Goal: Check status: Check status

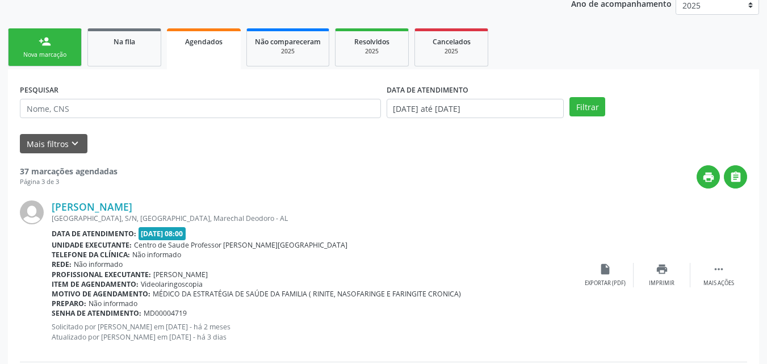
scroll to position [144, 0]
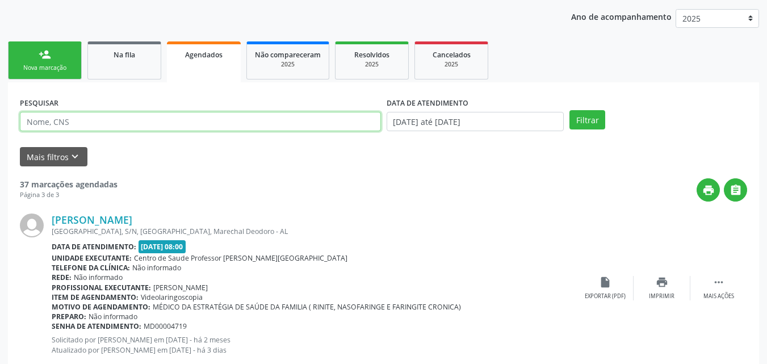
click at [66, 120] on input "text" at bounding box center [200, 121] width 361 height 19
type input "[GEOGRAPHIC_DATA]"
click at [569, 110] on button "Filtrar" at bounding box center [587, 119] width 36 height 19
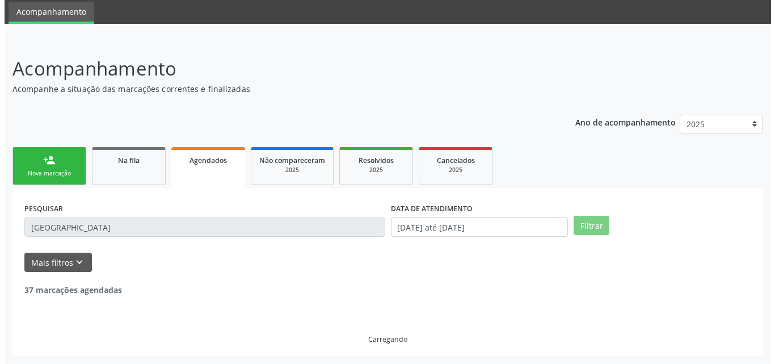
scroll to position [0, 0]
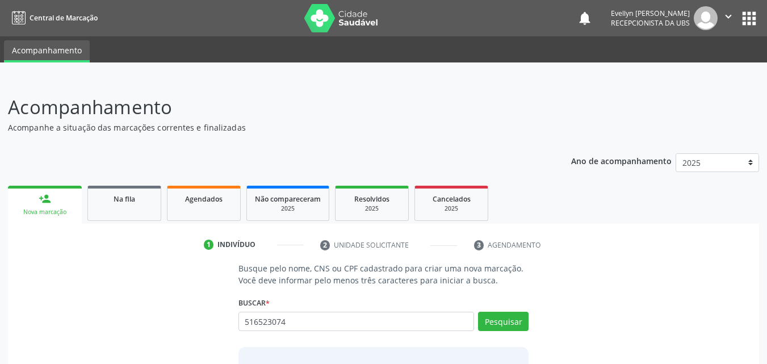
type input "516523074"
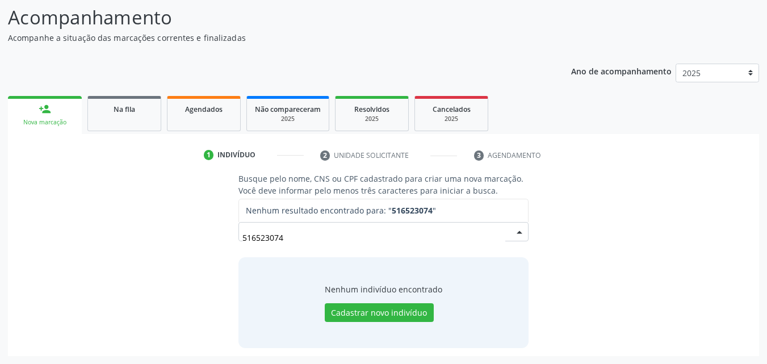
click at [256, 243] on input "516523074" at bounding box center [373, 237] width 263 height 23
click at [269, 241] on input "516523074" at bounding box center [373, 237] width 263 height 23
click at [287, 238] on input "516523074" at bounding box center [373, 237] width 263 height 23
type input "5165230740"
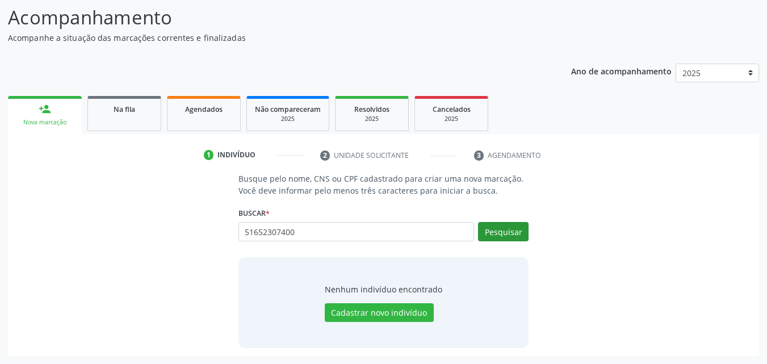
type input "51652307400"
click at [522, 228] on button "Pesquisar" at bounding box center [503, 231] width 51 height 19
type input "51652307400"
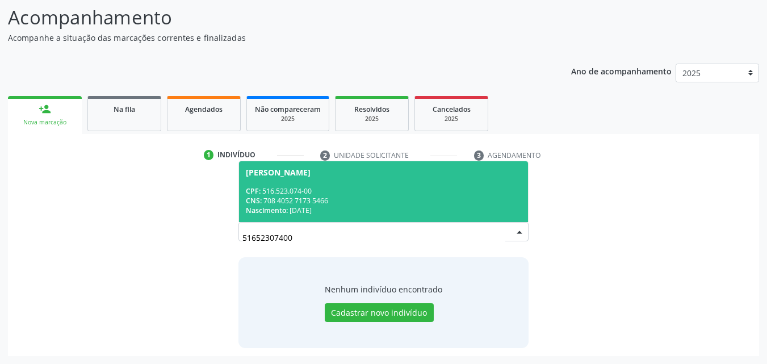
click at [402, 190] on div "CPF: 516.523.074-00" at bounding box center [384, 191] width 276 height 10
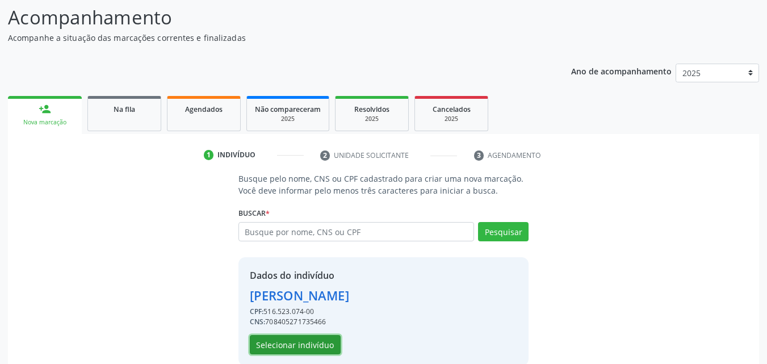
click at [291, 349] on button "Selecionar indivíduo" at bounding box center [295, 344] width 91 height 19
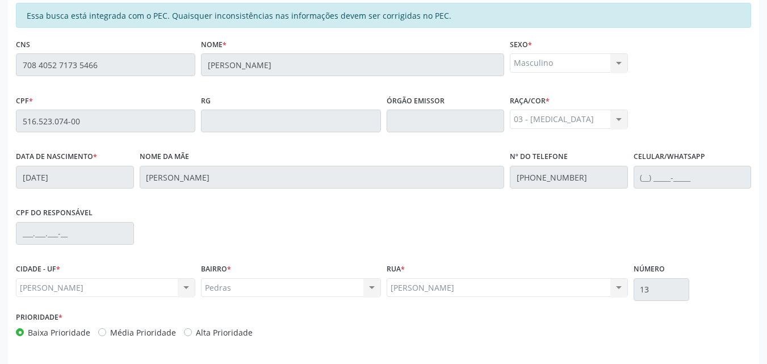
scroll to position [41, 0]
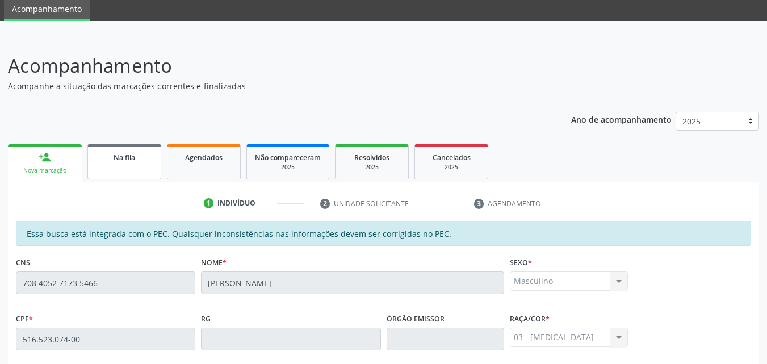
click at [136, 162] on div "Na fila" at bounding box center [124, 157] width 57 height 12
click at [187, 162] on link "Agendados" at bounding box center [204, 161] width 74 height 35
click at [206, 161] on link "Agendados" at bounding box center [204, 161] width 74 height 35
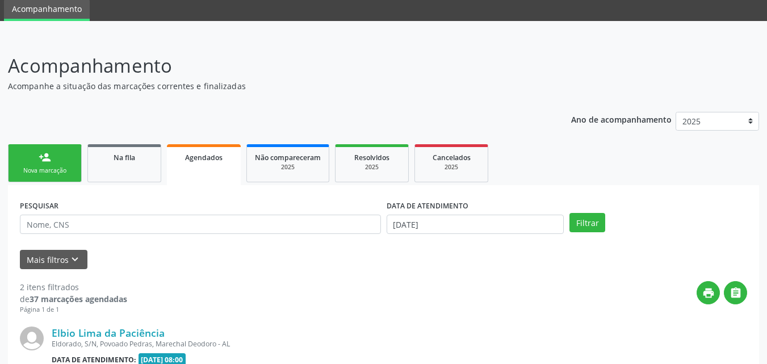
scroll to position [27, 0]
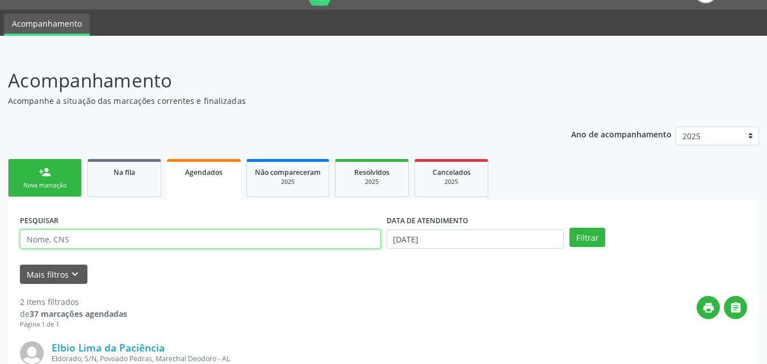
click at [180, 229] on input "text" at bounding box center [200, 238] width 361 height 19
type input "51652307400"
click at [569, 228] on button "Filtrar" at bounding box center [587, 237] width 36 height 19
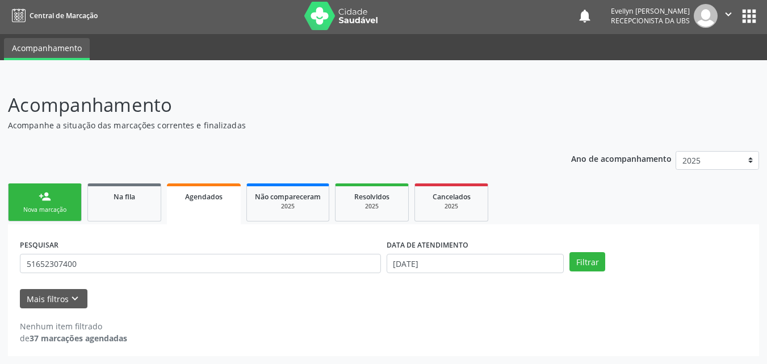
scroll to position [2, 0]
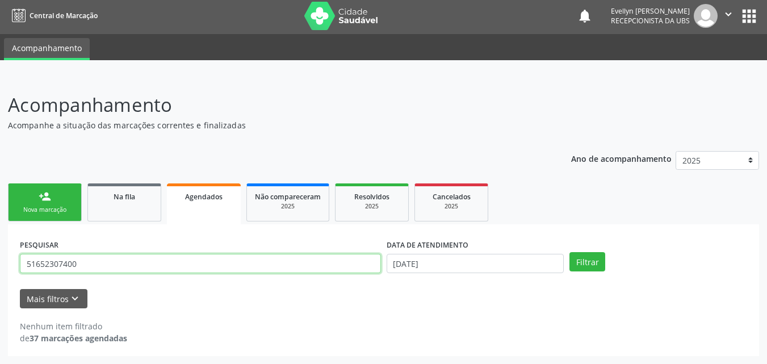
click at [35, 265] on input "51652307400" at bounding box center [200, 263] width 361 height 19
click at [41, 264] on input "51652307400" at bounding box center [200, 263] width 361 height 19
click at [55, 264] on input "51652307400" at bounding box center [200, 263] width 361 height 19
click at [69, 264] on input "51652307400" at bounding box center [200, 263] width 361 height 19
click at [72, 264] on input "51652307400" at bounding box center [200, 263] width 361 height 19
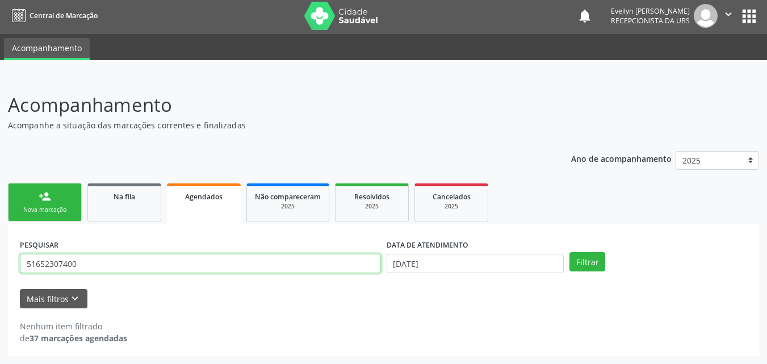
click at [72, 264] on input "51652307400" at bounding box center [200, 263] width 361 height 19
paste input "708405271735466"
type input "708405271735466"
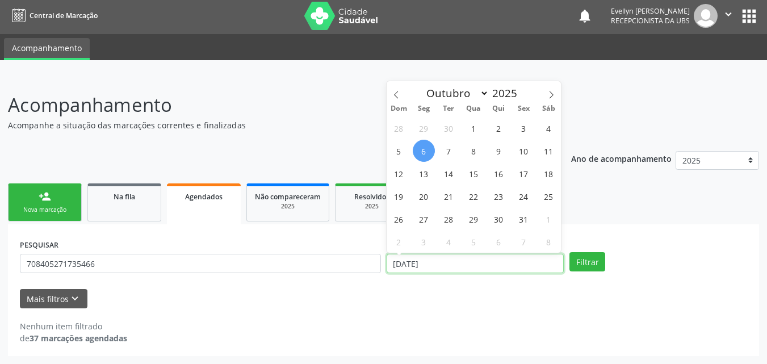
click at [508, 271] on input "06/10/2025" at bounding box center [476, 263] width 178 height 19
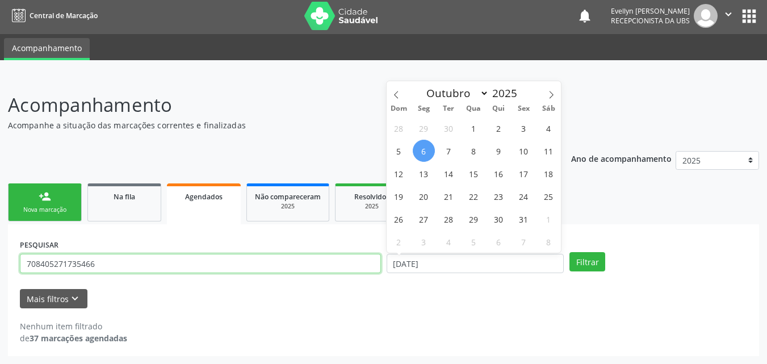
click at [108, 267] on input "708405271735466" at bounding box center [200, 263] width 361 height 19
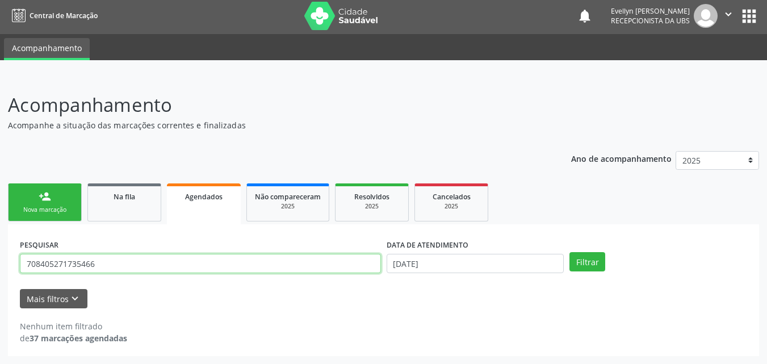
click at [108, 267] on input "708405271735466" at bounding box center [200, 263] width 361 height 19
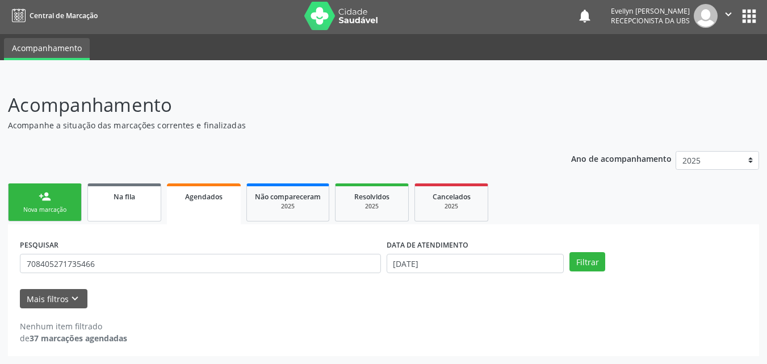
click at [98, 211] on link "Na fila" at bounding box center [124, 202] width 74 height 38
click at [123, 207] on link "Na fila" at bounding box center [124, 202] width 74 height 38
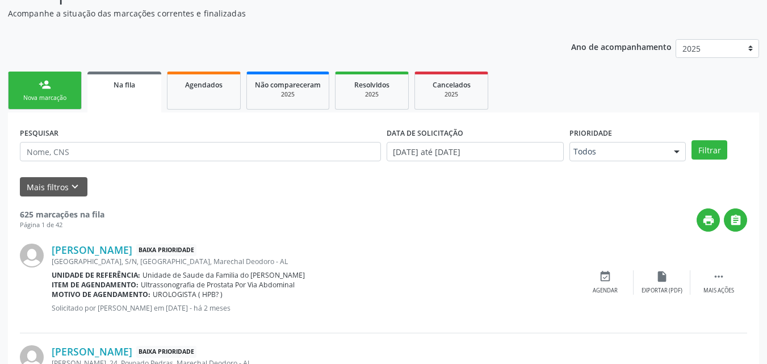
scroll to position [134, 0]
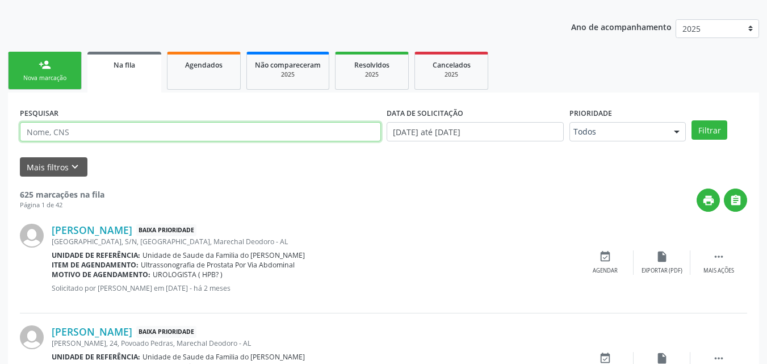
click at [301, 133] on input "text" at bounding box center [200, 131] width 361 height 19
paste input "708405271735466"
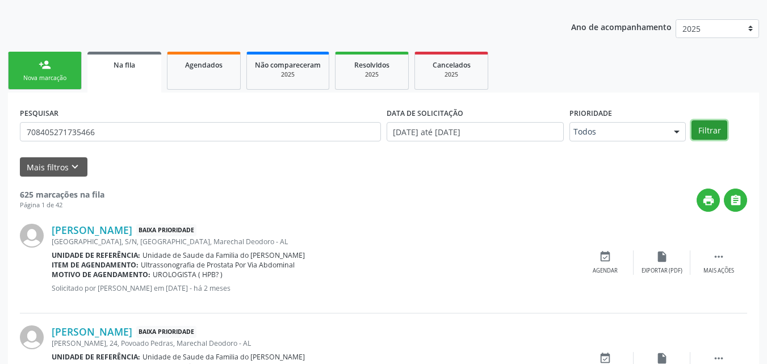
click at [722, 128] on button "Filtrar" at bounding box center [709, 129] width 36 height 19
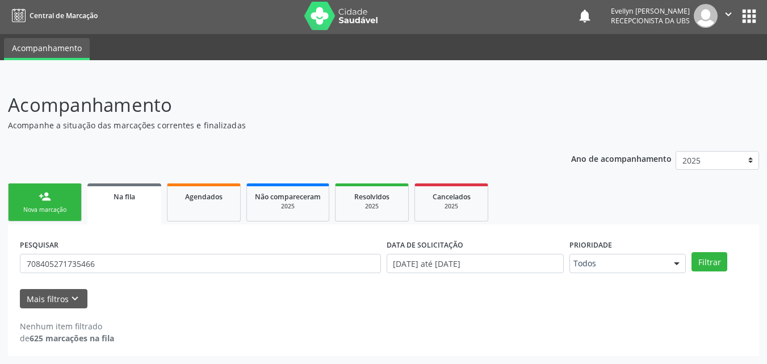
scroll to position [2, 0]
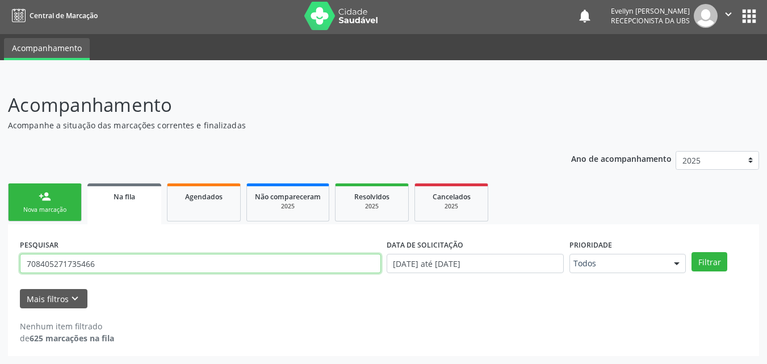
drag, startPoint x: 104, startPoint y: 269, endPoint x: 0, endPoint y: 248, distance: 106.7
click at [0, 248] on div "Acompanhamento Acompanhe a situação das marcações correntes e finalizadas Relat…" at bounding box center [383, 220] width 767 height 288
paste input "516.523.074-00"
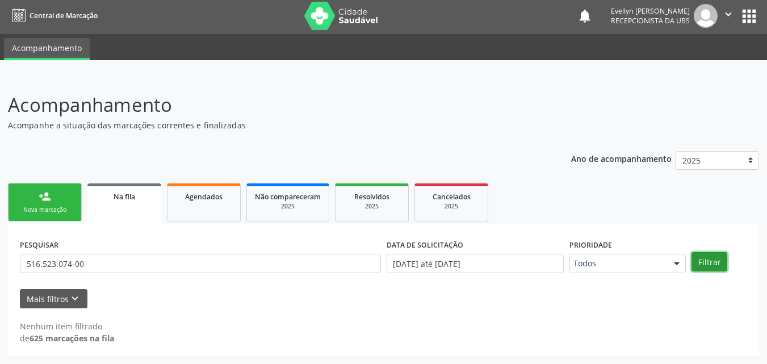
click at [712, 257] on button "Filtrar" at bounding box center [709, 261] width 36 height 19
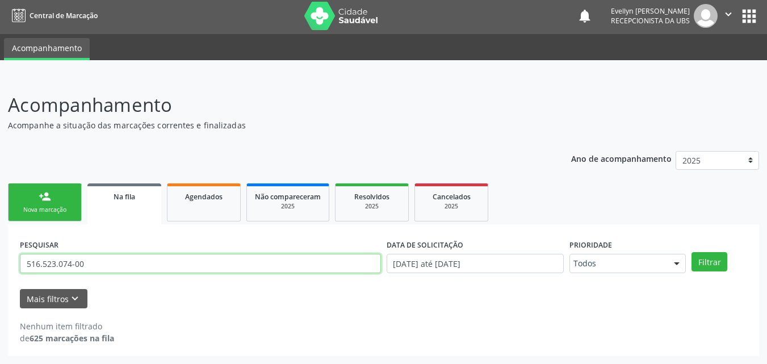
click at [110, 258] on input "516.523.074-00" at bounding box center [200, 263] width 361 height 19
paste input "José Carlos de Lima"
click at [691, 252] on button "Filtrar" at bounding box center [709, 261] width 36 height 19
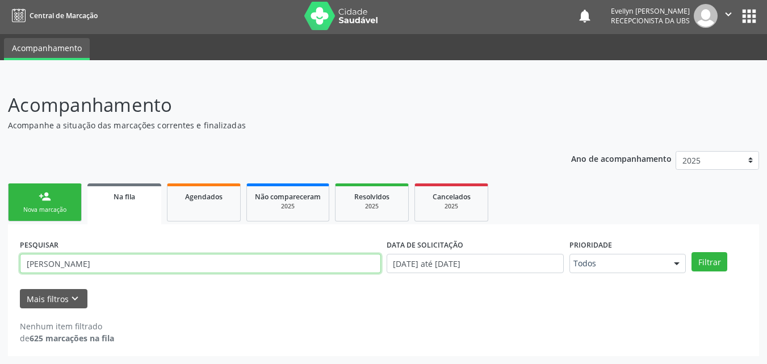
click at [40, 268] on input "José Carlos de Lima" at bounding box center [200, 263] width 361 height 19
click at [691, 252] on button "Filtrar" at bounding box center [709, 261] width 36 height 19
click at [40, 268] on input "JosE Carlos de Lima" at bounding box center [200, 263] width 361 height 19
type input "Jose Carlos de Lima"
click at [691, 252] on button "Filtrar" at bounding box center [709, 261] width 36 height 19
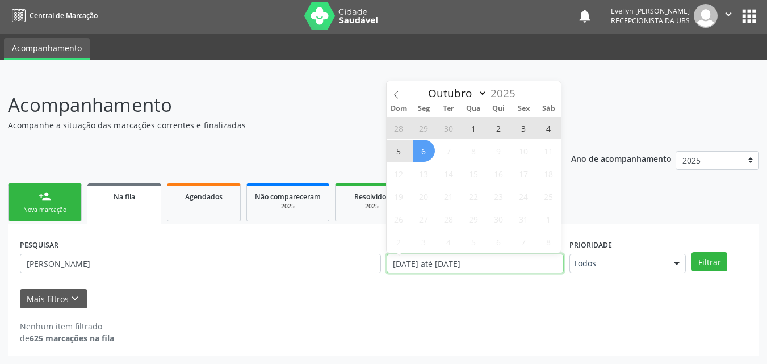
click at [482, 263] on input "01/01/2025 até 06/10/2025" at bounding box center [476, 263] width 178 height 19
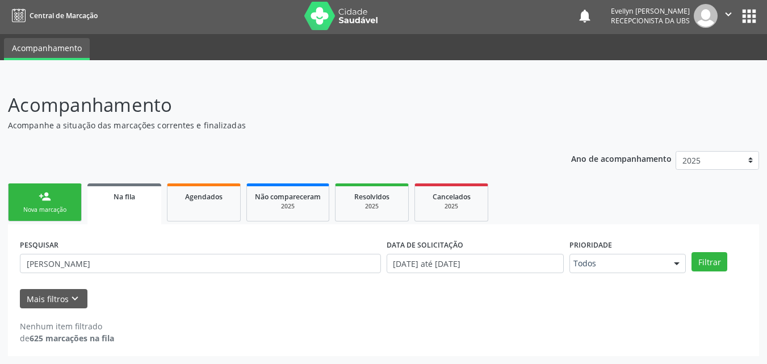
click at [472, 287] on form "PESQUISAR Jose Carlos de Lima DATA DE SOLICITAÇÃO 01/01/2025 até 06/10/2025 Pri…" at bounding box center [383, 272] width 727 height 72
